Goal: Task Accomplishment & Management: Use online tool/utility

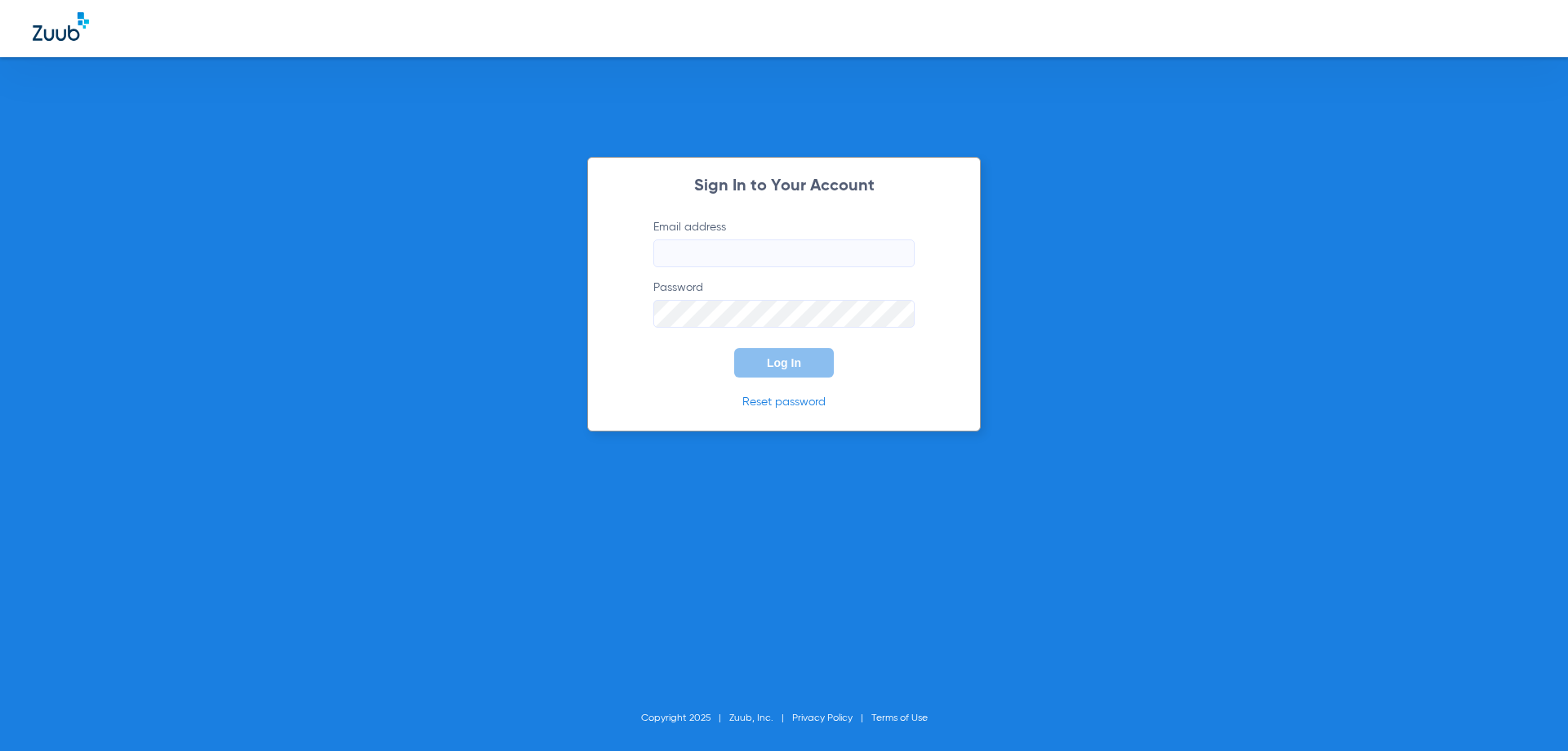
type input "[EMAIL_ADDRESS][DOMAIN_NAME]"
click at [801, 358] on button "Log In" at bounding box center [784, 362] width 100 height 30
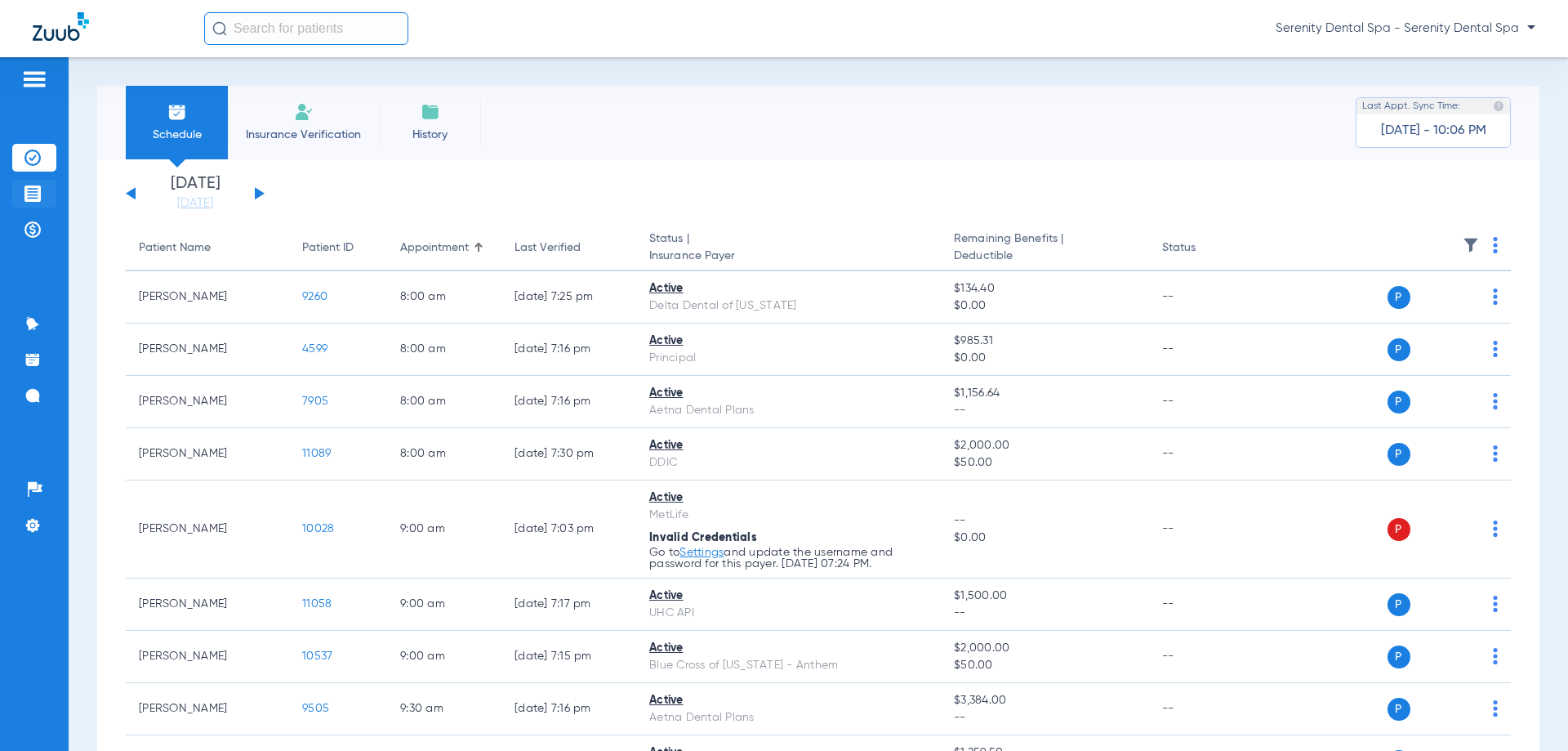
click at [20, 192] on li "Treatment Acceptance" at bounding box center [34, 194] width 44 height 28
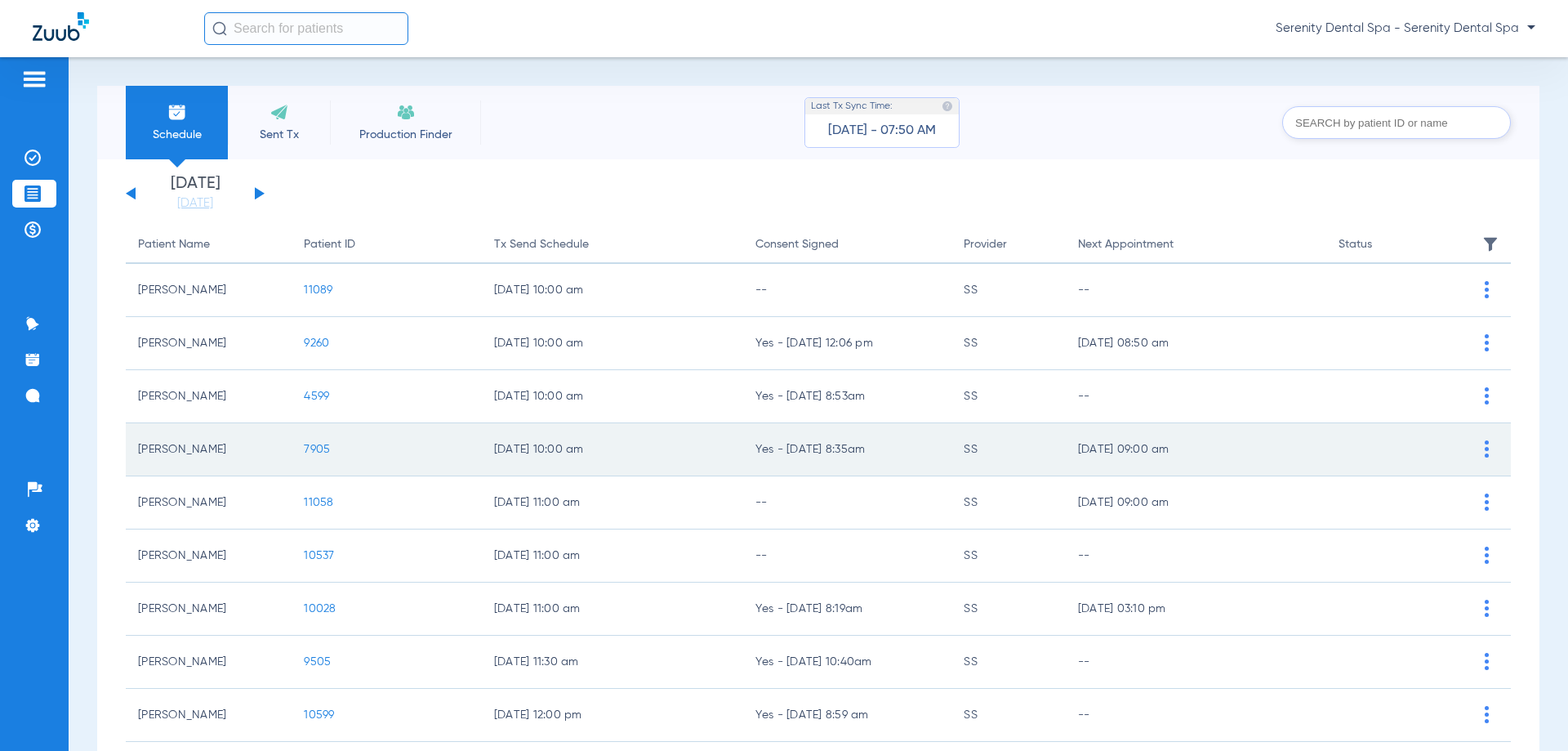
click at [308, 445] on span "7905" at bounding box center [317, 449] width 26 height 11
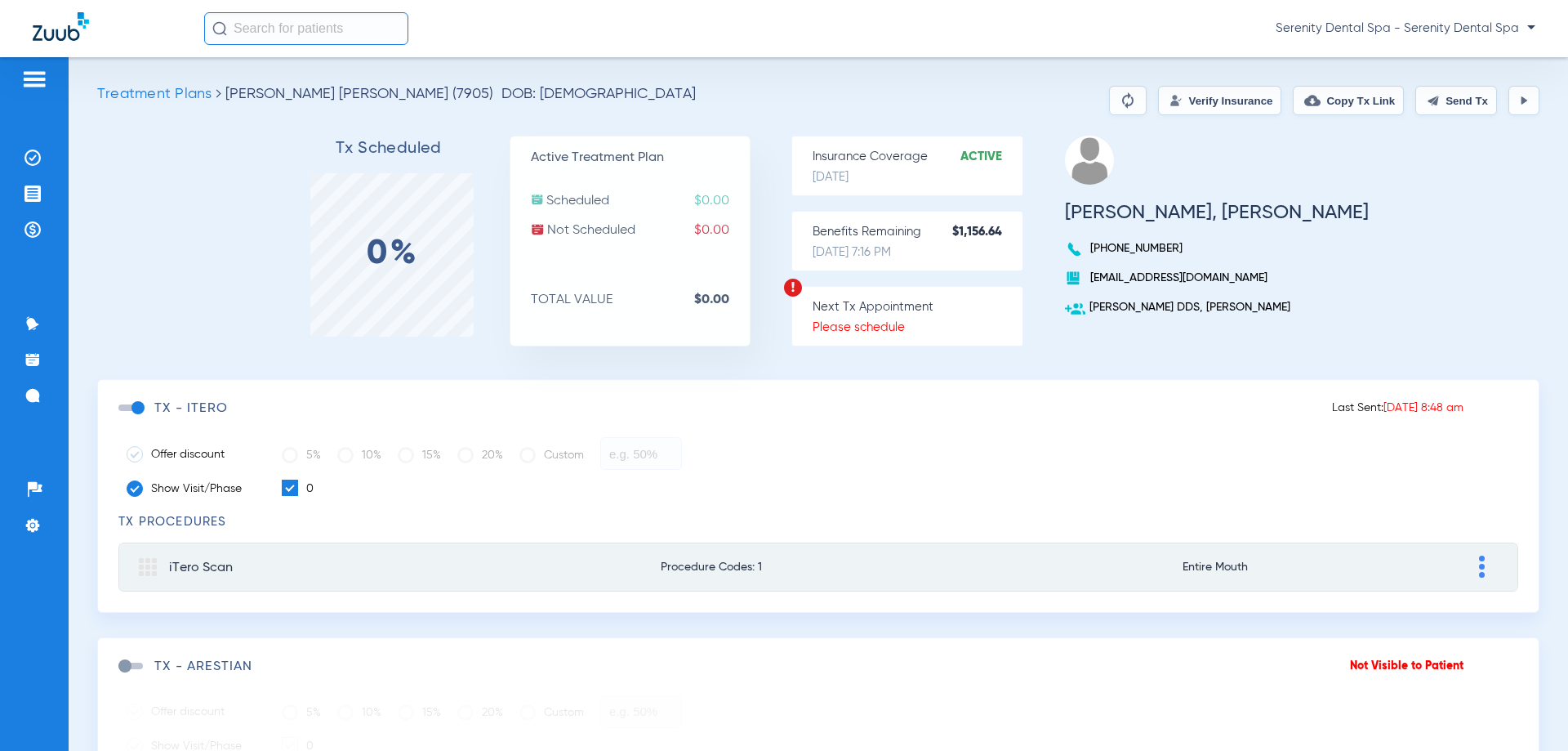
click at [802, 98] on button "Send Tx" at bounding box center [1456, 101] width 82 height 30
click at [802, 100] on button "Copy Tx Link" at bounding box center [1348, 101] width 111 height 30
click at [30, 237] on li "Payments & A/R" at bounding box center [34, 229] width 44 height 28
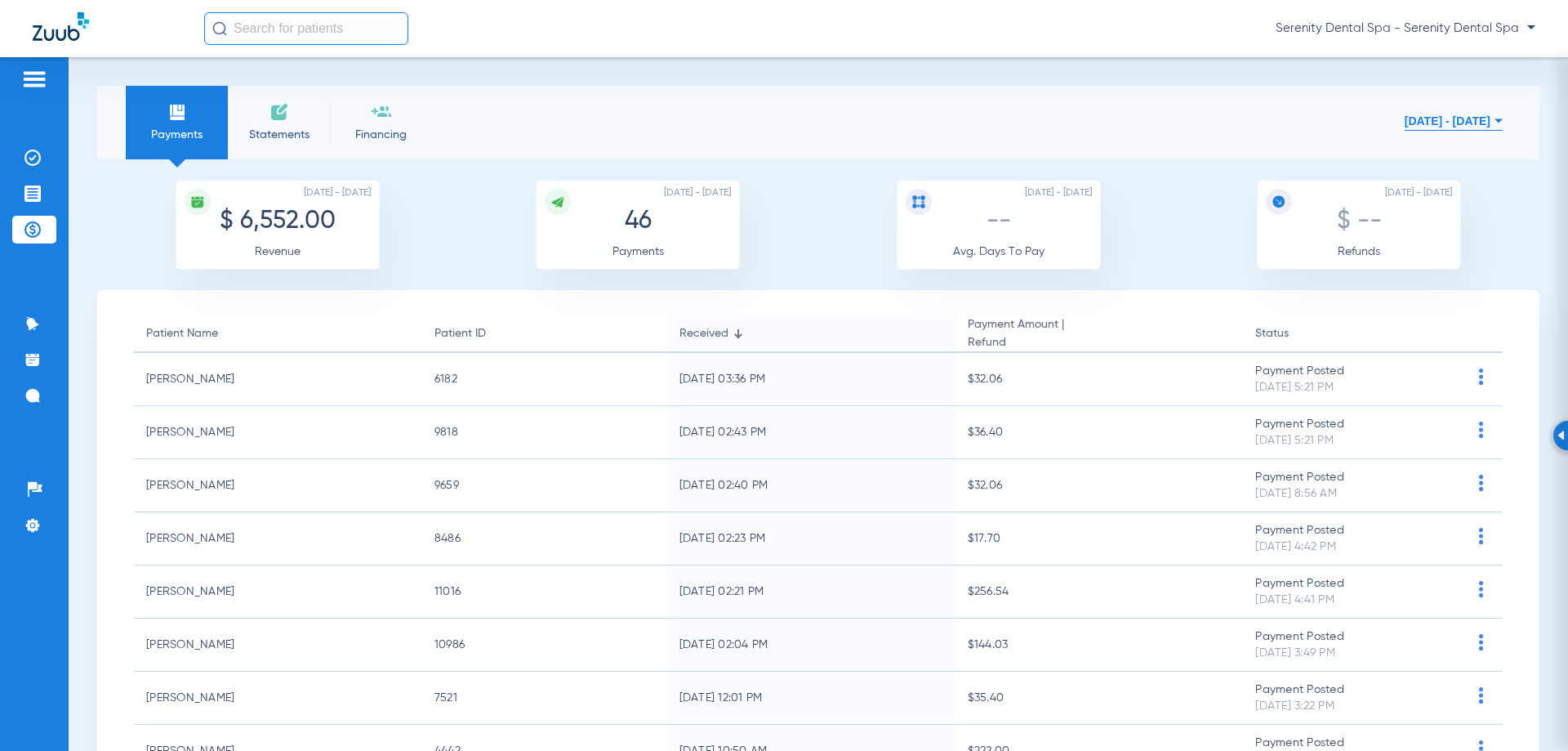
drag, startPoint x: 34, startPoint y: 185, endPoint x: 25, endPoint y: 231, distance: 46.9
click at [34, 187] on img at bounding box center [32, 193] width 17 height 17
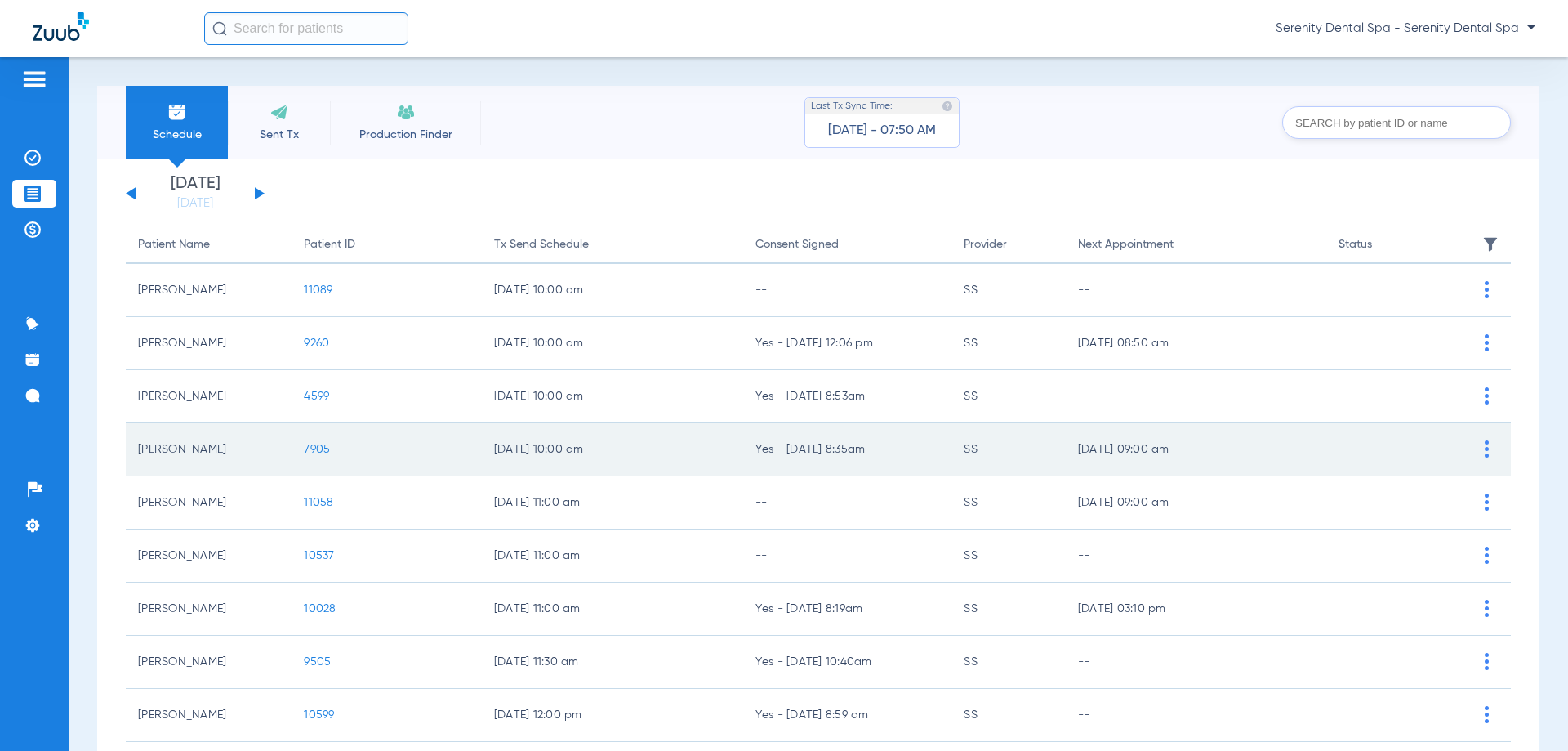
click at [313, 446] on span "7905" at bounding box center [317, 449] width 26 height 11
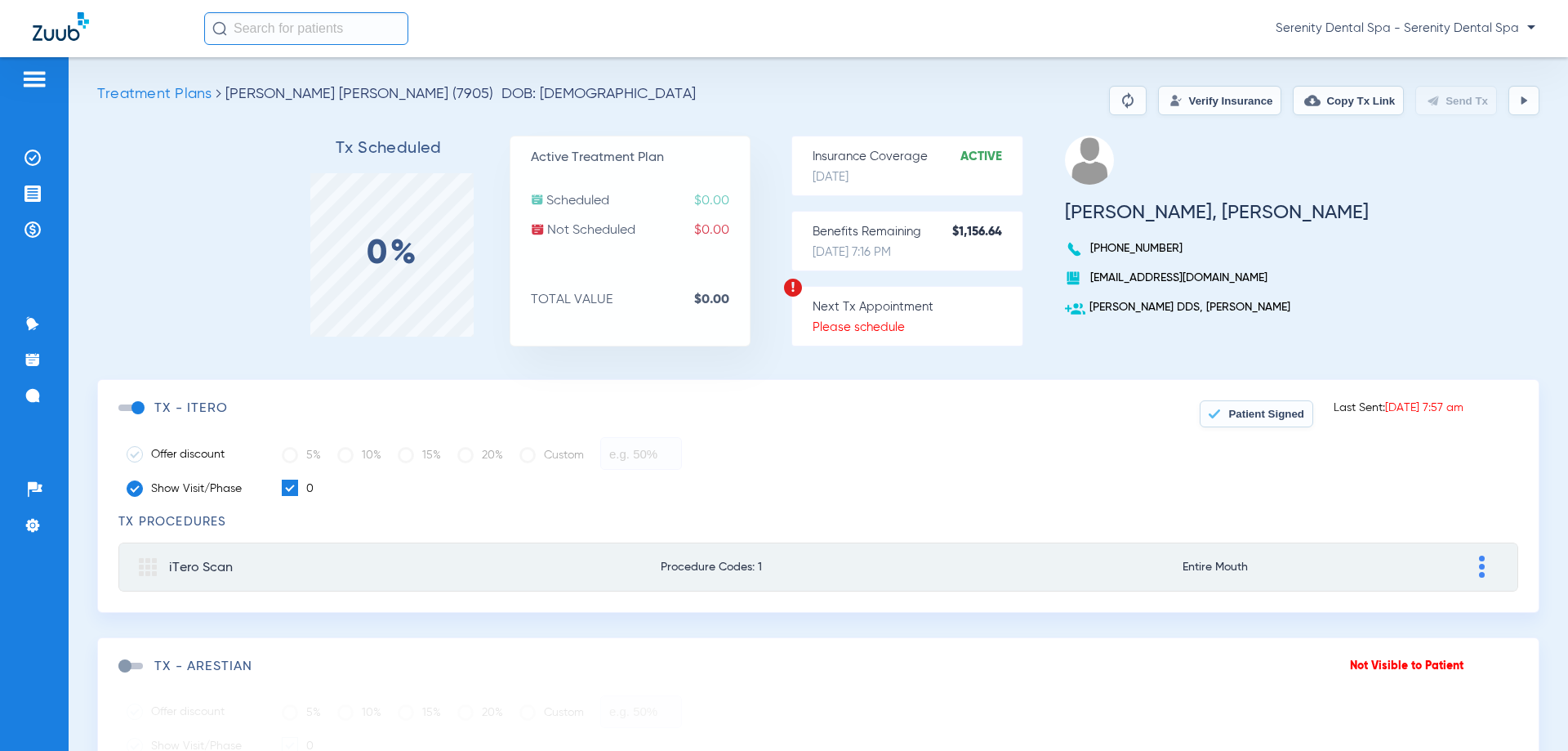
drag, startPoint x: 14, startPoint y: 199, endPoint x: 3, endPoint y: 207, distance: 13.6
click at [14, 200] on li "Treatment Acceptance" at bounding box center [34, 194] width 44 height 28
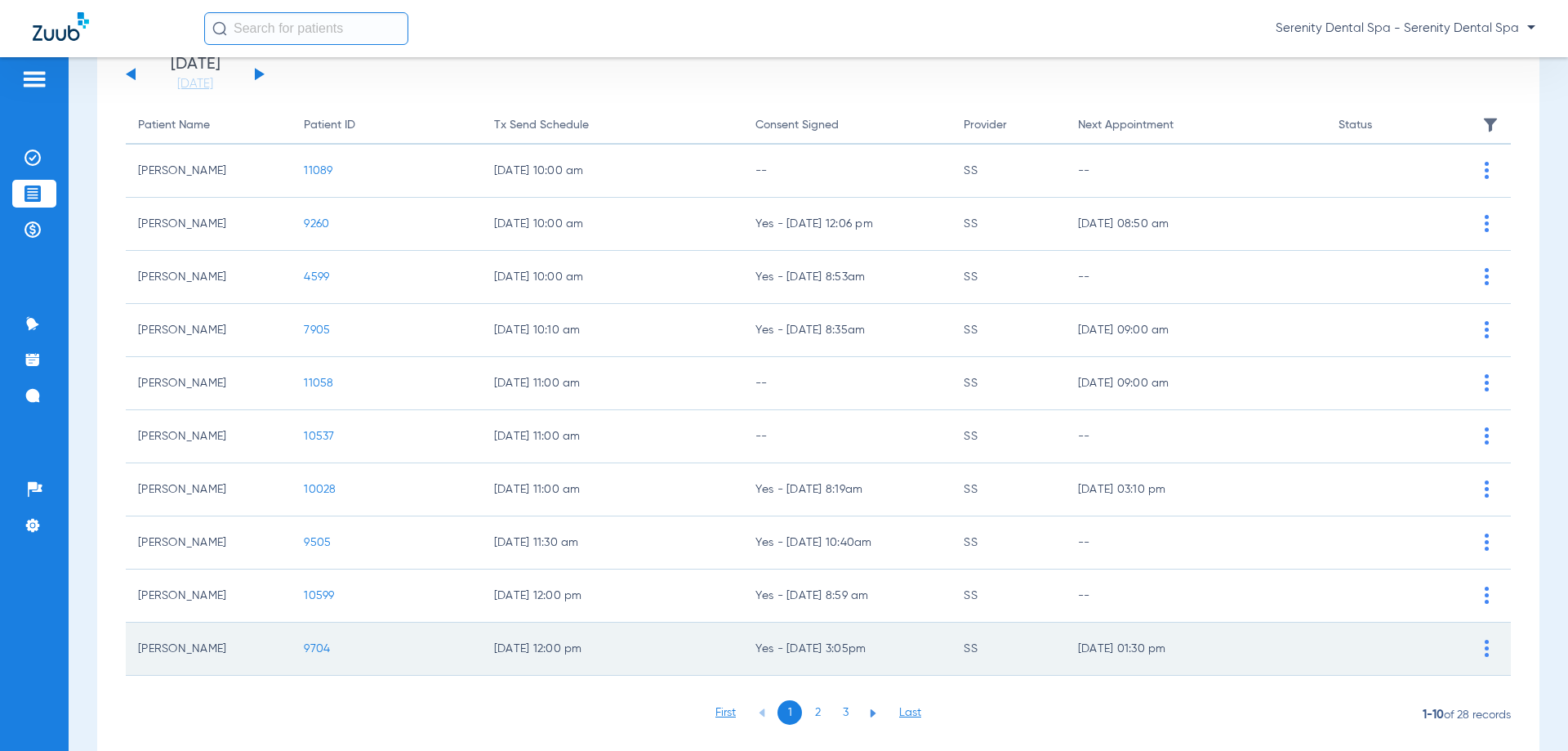
scroll to position [163, 0]
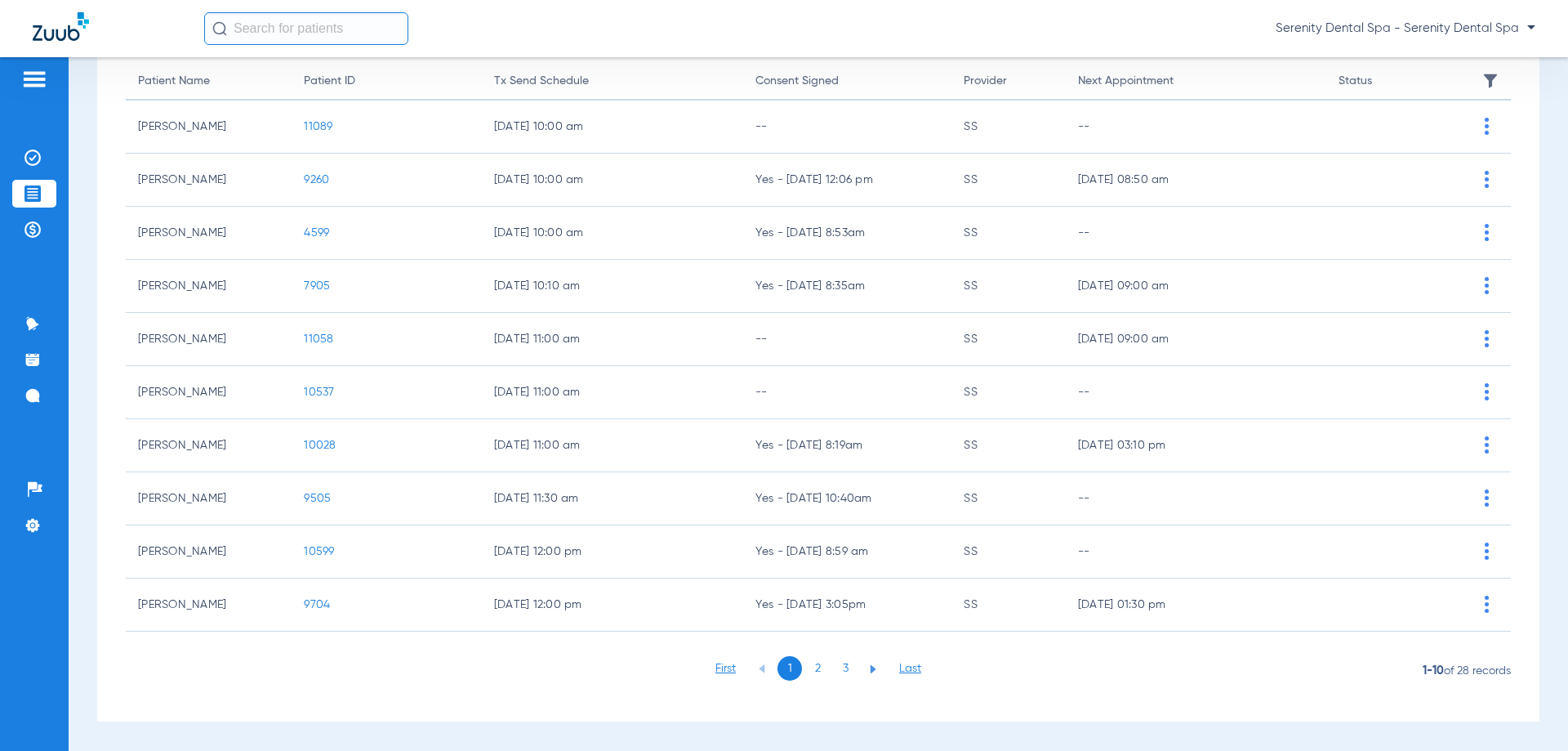
drag, startPoint x: 319, startPoint y: 176, endPoint x: 245, endPoint y: 214, distance: 83.2
click at [320, 178] on span "9260" at bounding box center [316, 179] width 25 height 11
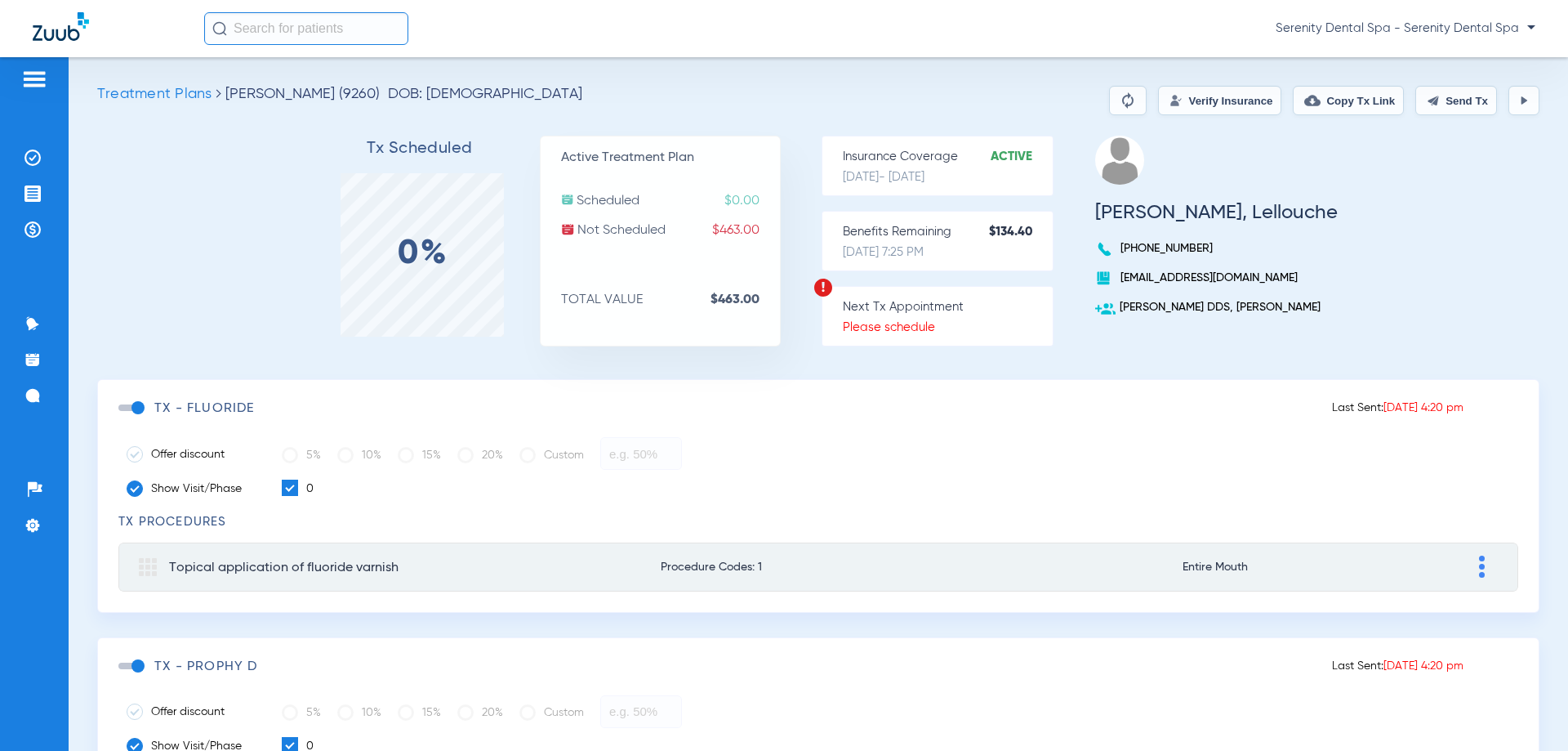
click at [136, 407] on span at bounding box center [130, 408] width 24 height 7
click at [122, 415] on input "checkbox" at bounding box center [122, 415] width 0 height 0
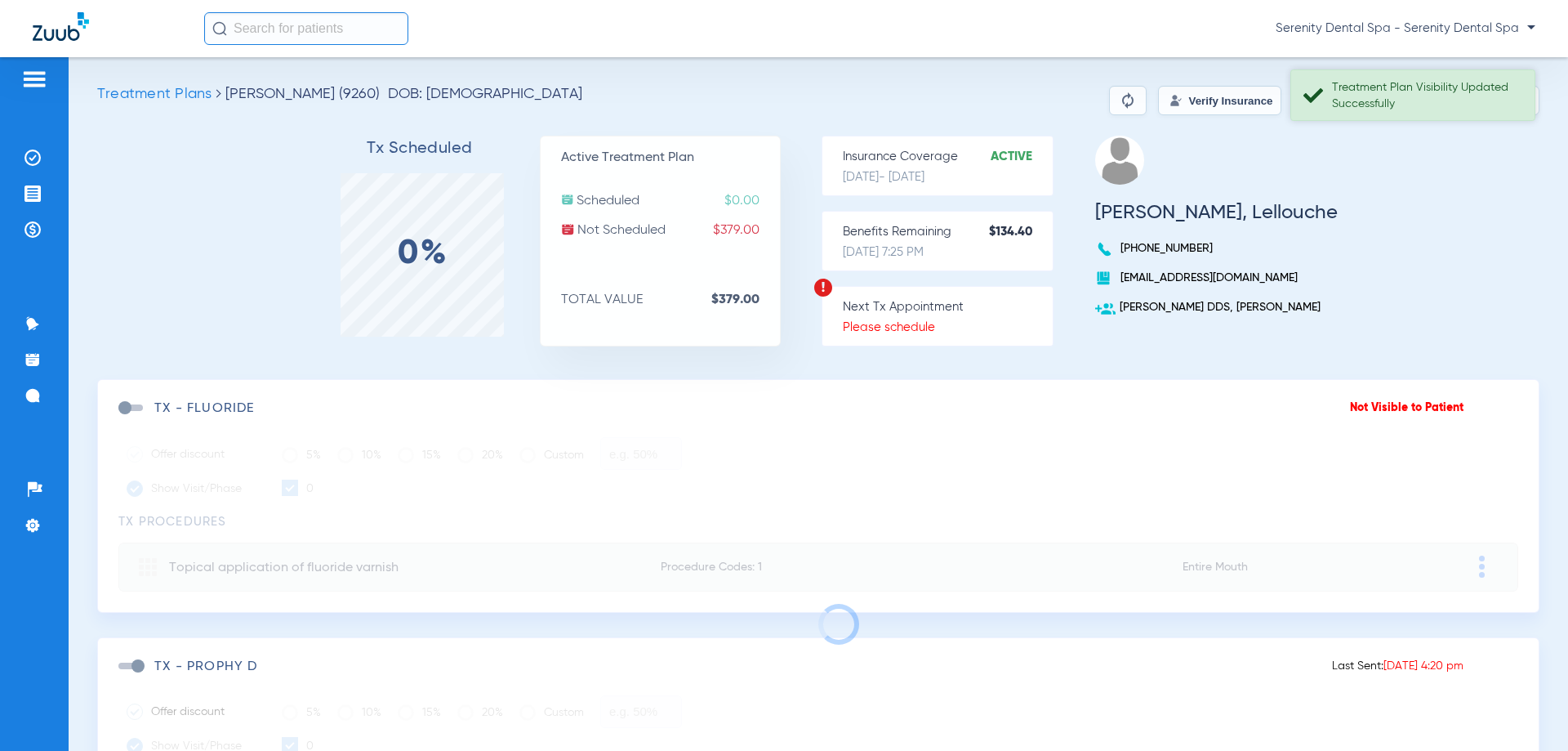
click at [802, 97] on div "Treatment Plan Visibility Updated Successfully" at bounding box center [1426, 96] width 189 height 33
click at [802, 96] on div "Treatment Plan Visibility Updated Successfully" at bounding box center [1426, 96] width 189 height 33
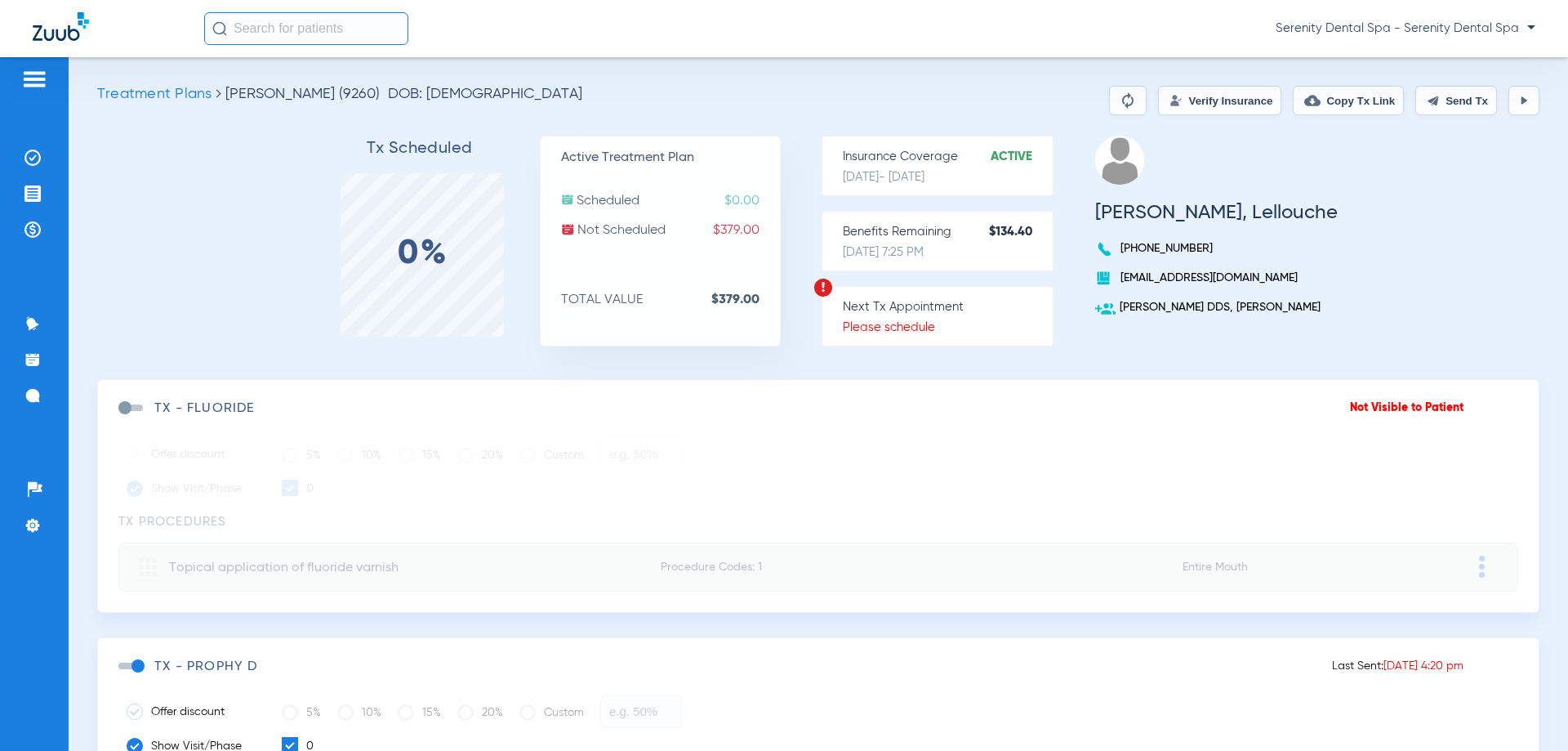
click at [802, 96] on button "Send Tx" at bounding box center [1456, 101] width 82 height 30
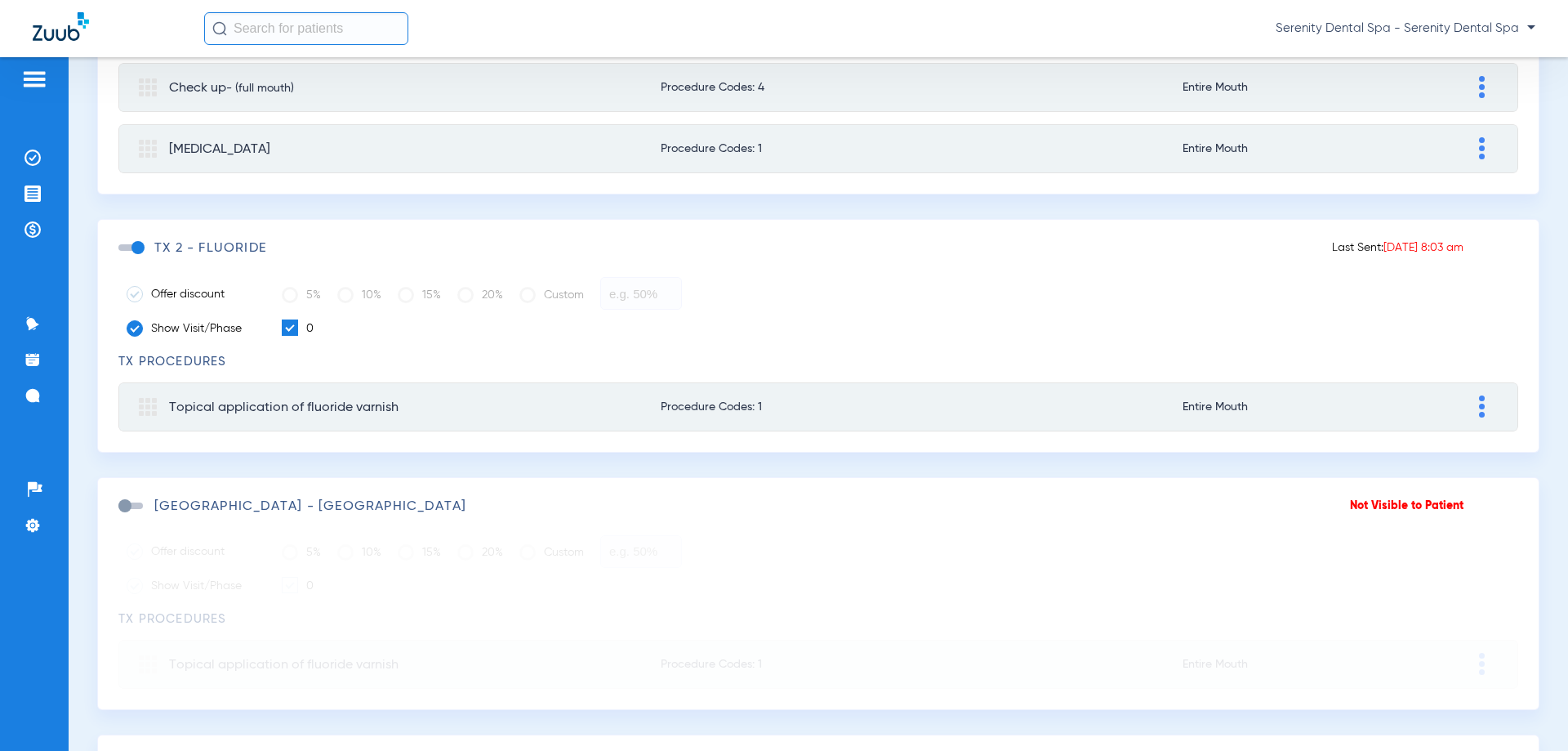
scroll to position [817, 0]
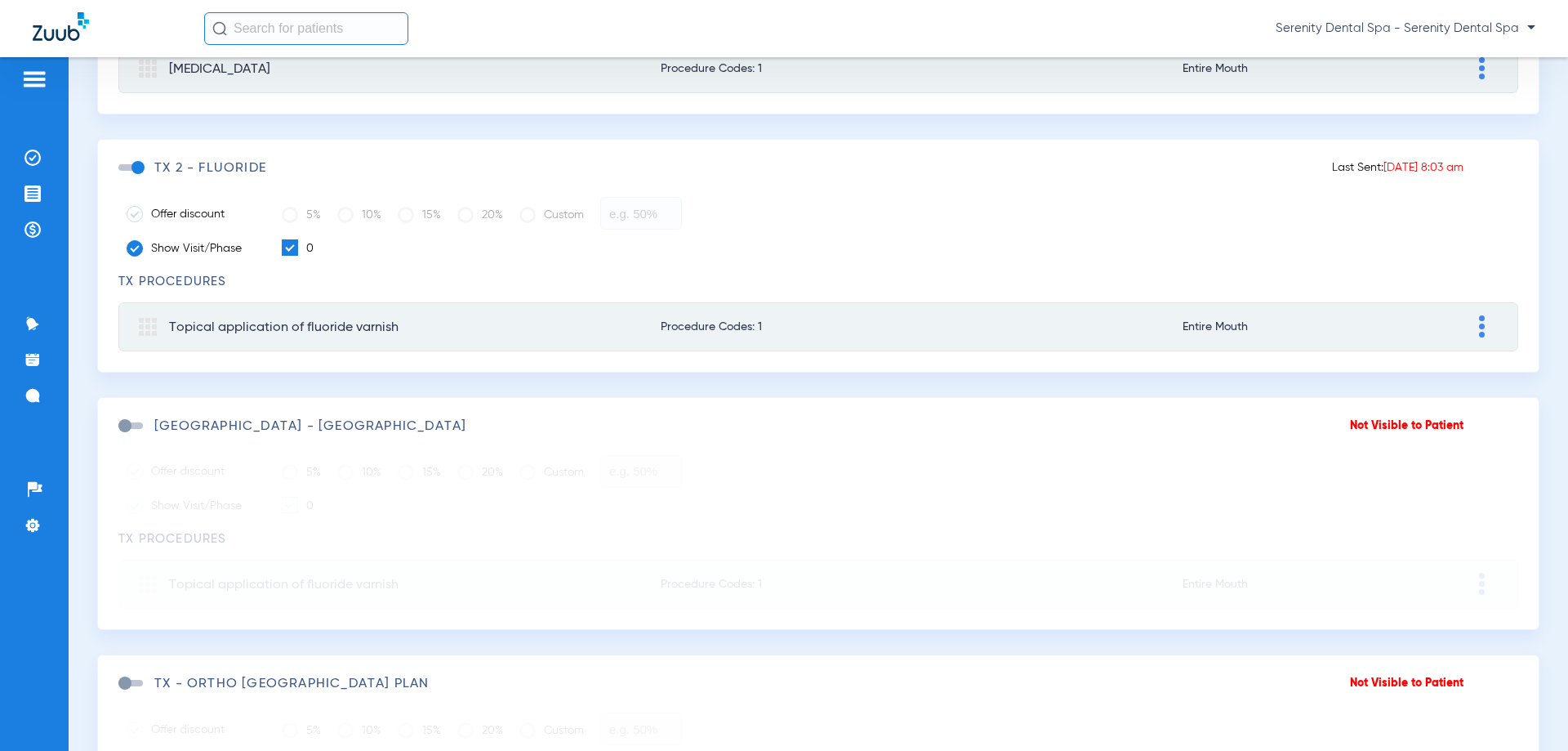
click at [138, 167] on span at bounding box center [130, 168] width 24 height 7
click at [122, 176] on input "checkbox" at bounding box center [122, 176] width 0 height 0
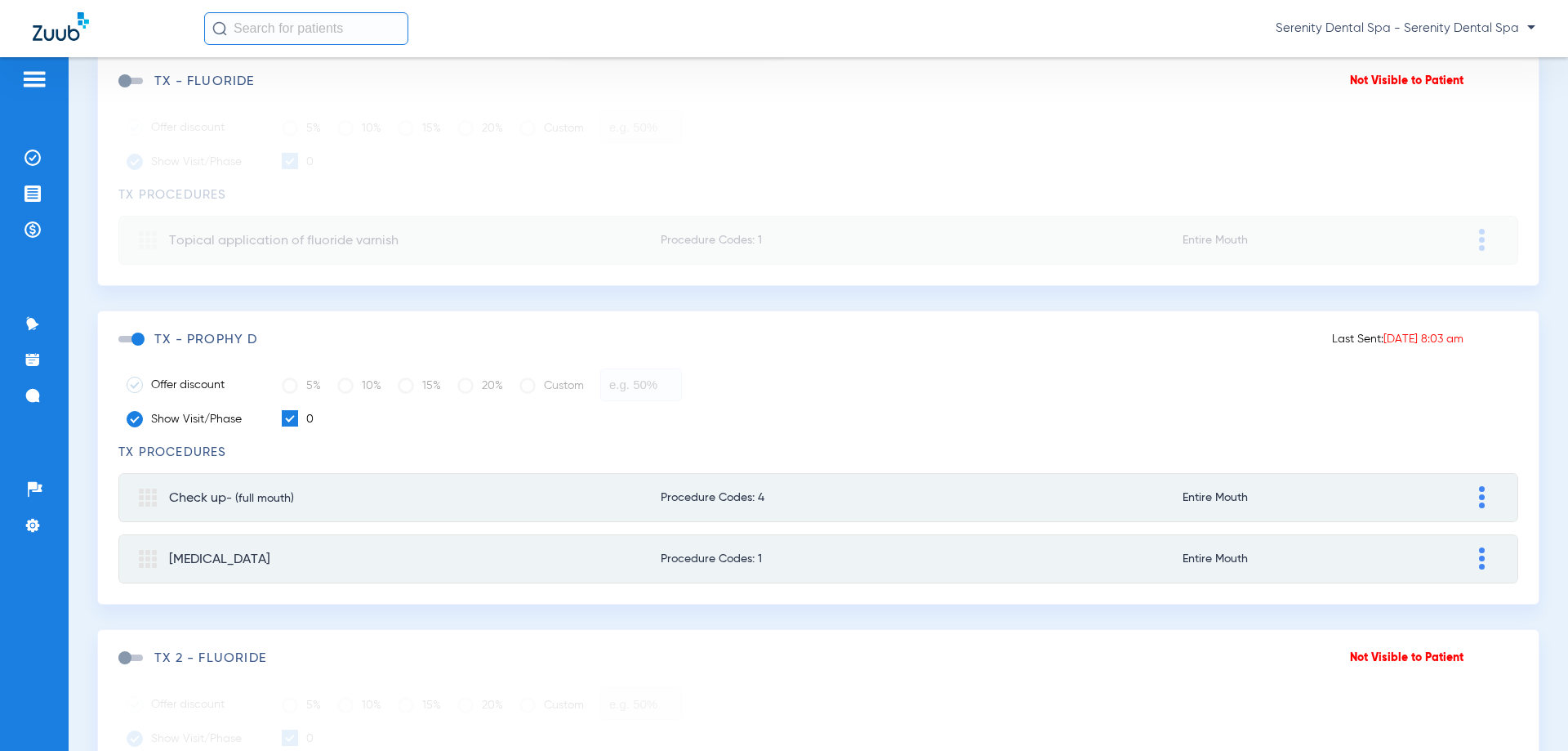
scroll to position [0, 0]
